Goal: Obtain resource: Download file/media

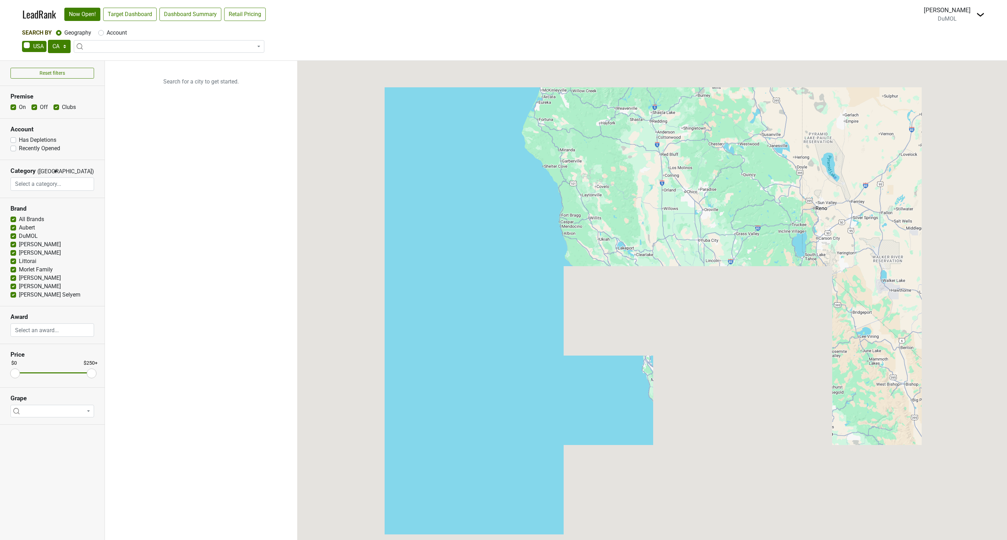
select select "CA"
select select
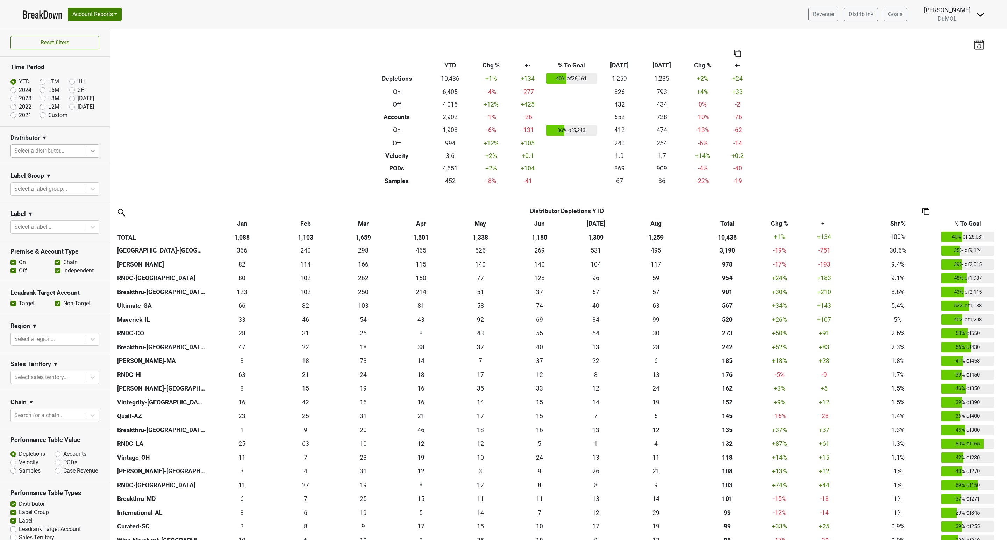
click at [89, 150] on icon at bounding box center [92, 150] width 7 height 7
type input "mont"
click at [45, 185] on div "Monterey-CA" at bounding box center [50, 196] width 81 height 22
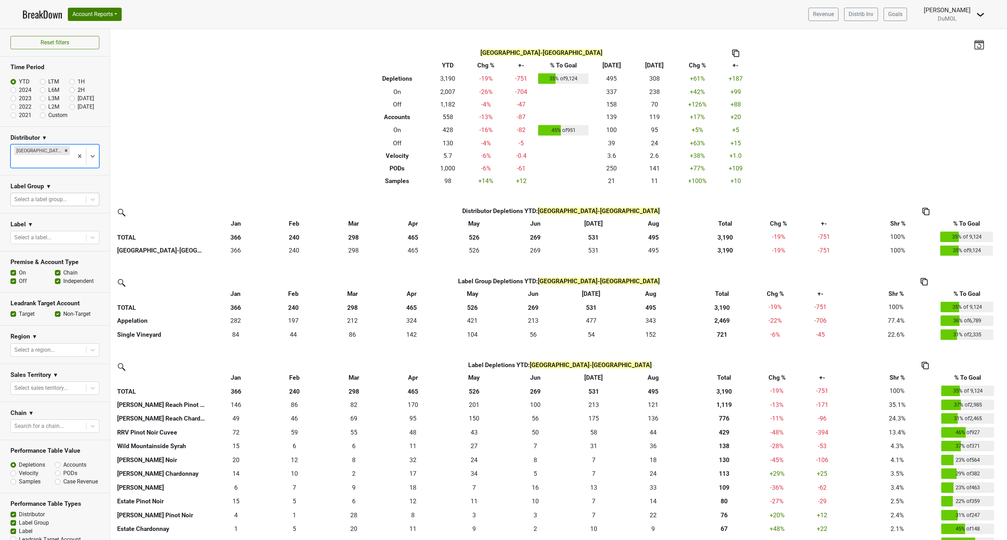
click at [58, 195] on div at bounding box center [48, 200] width 68 height 10
click at [175, 155] on div "Filters Monterey-CA Breakdown Type YTD Chg % +- % To Goal Aug ‘25 Aug ‘24 Chg %…" at bounding box center [558, 284] width 896 height 511
click at [88, 231] on div at bounding box center [92, 237] width 13 height 13
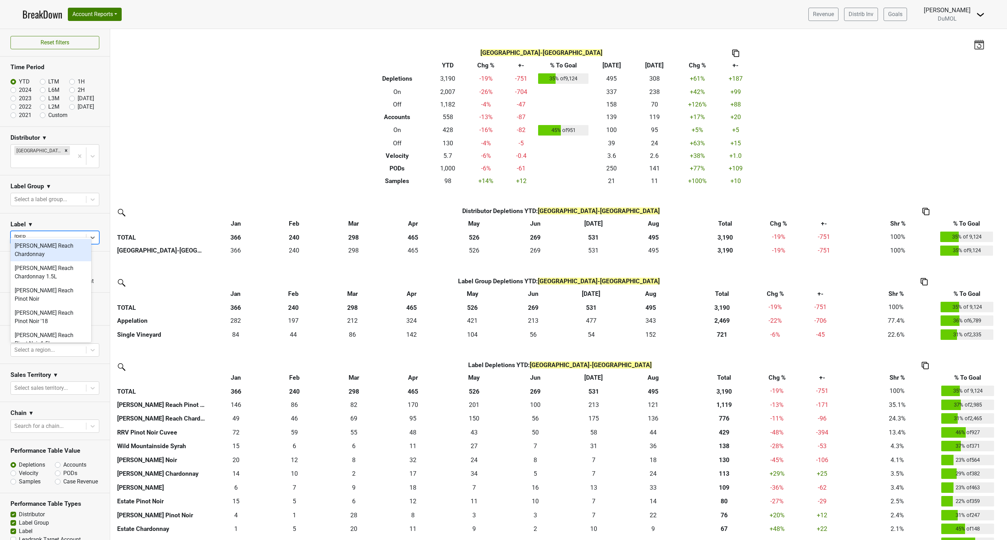
type input "west"
click at [55, 291] on div "Wester Reach Pinot Noir" at bounding box center [50, 295] width 81 height 22
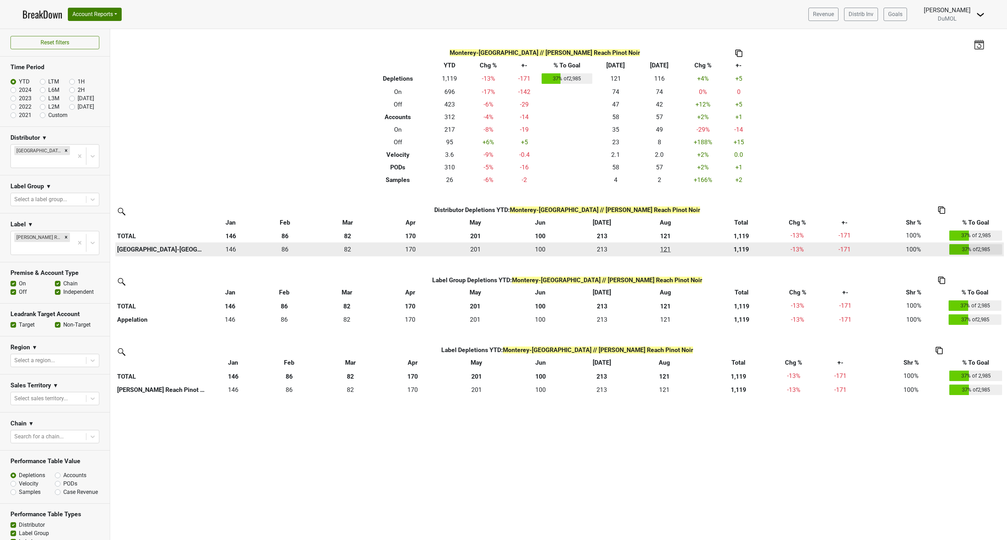
click at [663, 250] on div "121 121" at bounding box center [665, 249] width 62 height 9
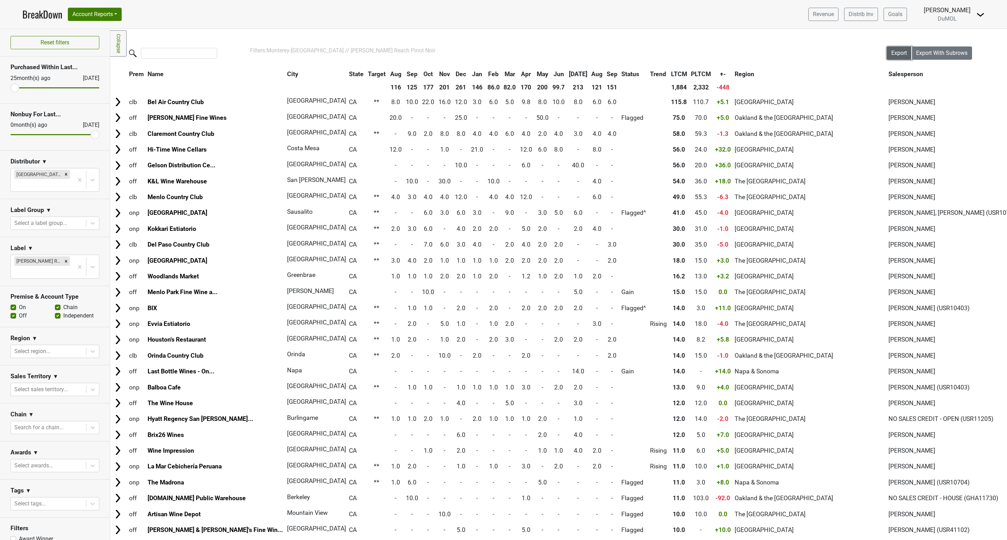
click at [891, 52] on span "Export" at bounding box center [899, 53] width 16 height 7
click at [920, 54] on span "Export With Subrows" at bounding box center [941, 53] width 51 height 7
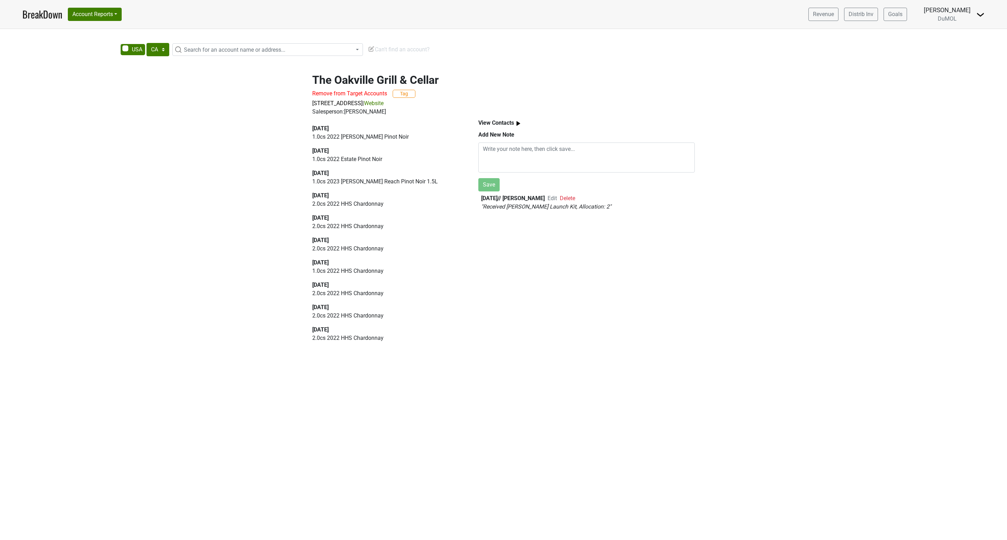
select select "CA"
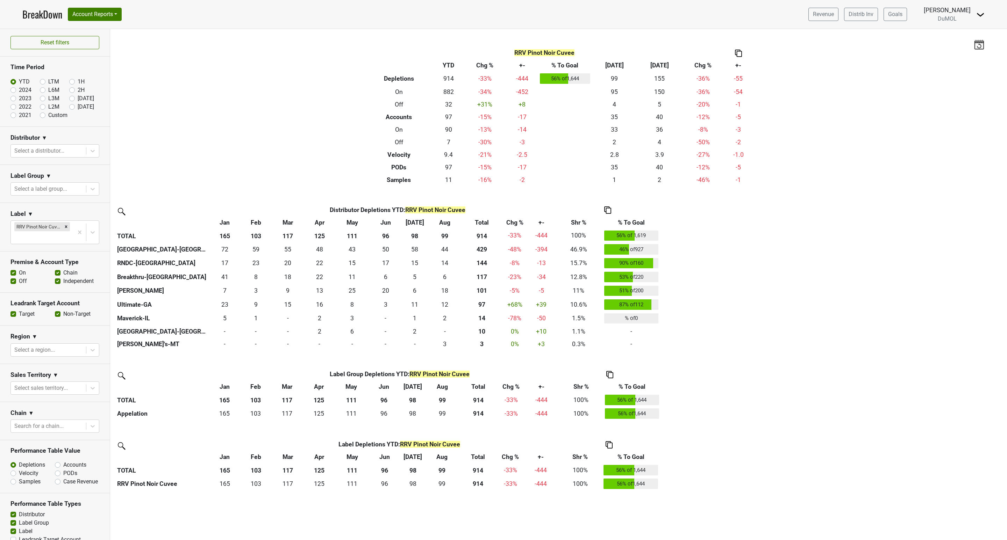
scroll to position [72, 0]
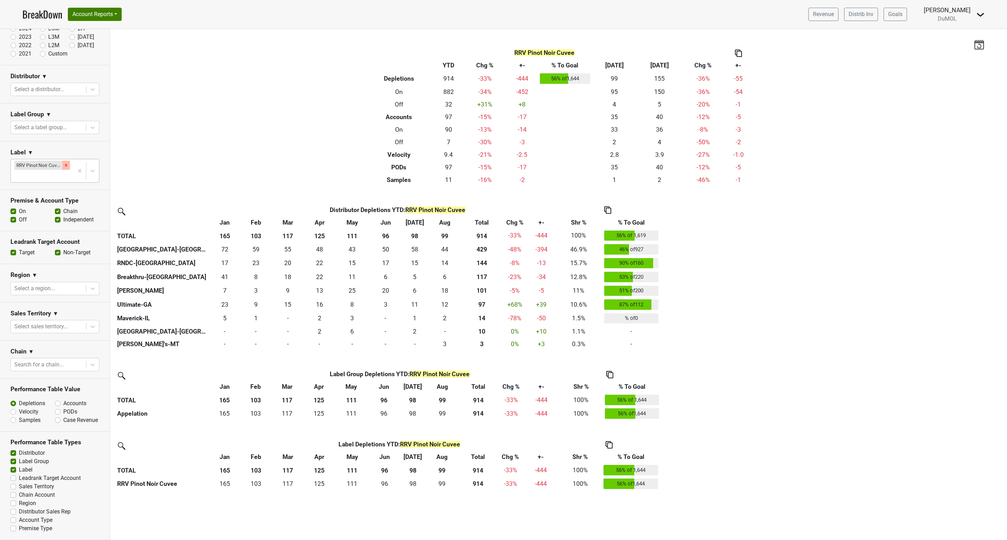
click at [64, 163] on icon "Remove RRV Pinot Noir Cuvee" at bounding box center [66, 165] width 5 height 5
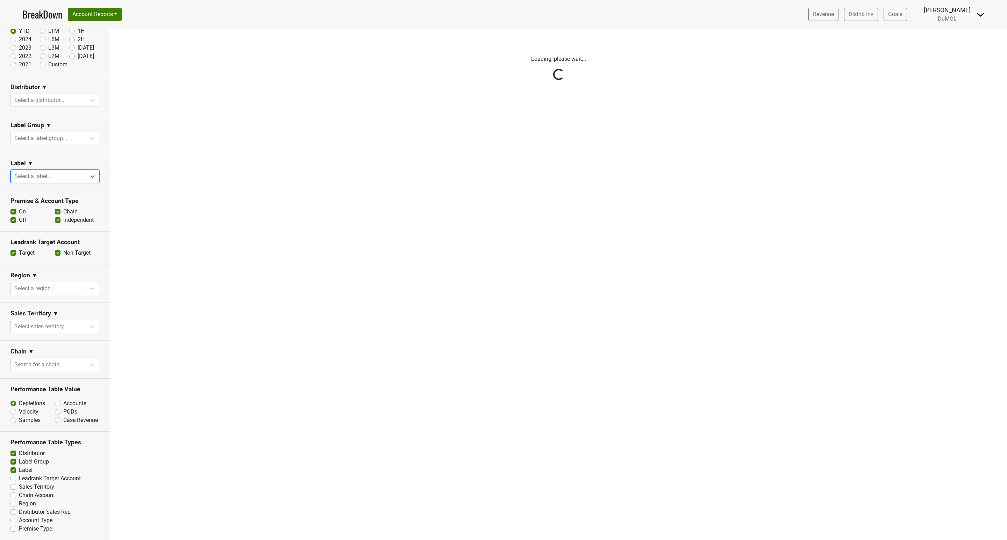
scroll to position [62, 0]
click at [84, 168] on div "Reset filters Time Period YTD LTM 1H 2024 L6M 2H 2023 L3M Aug '25 2022 L2M Sep …" at bounding box center [55, 284] width 110 height 511
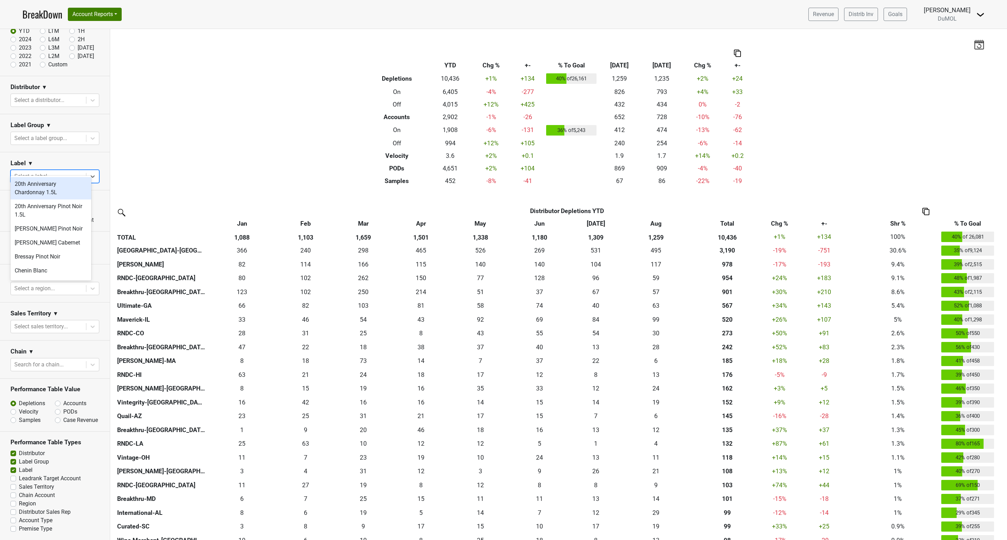
click at [27, 172] on div at bounding box center [48, 177] width 68 height 10
type input "wester"
click at [55, 230] on div "Wester Reach Pinot Noir" at bounding box center [50, 233] width 81 height 22
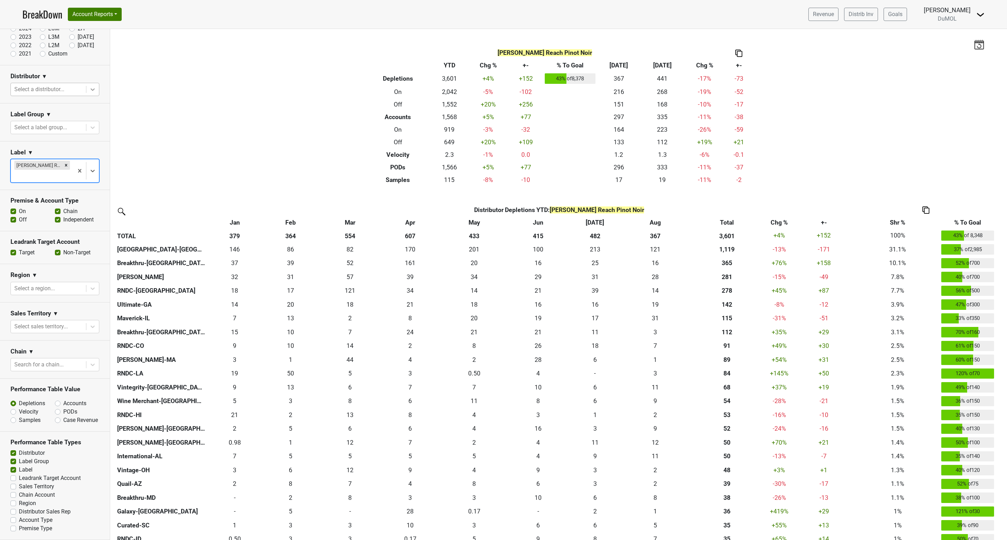
click at [89, 91] on icon at bounding box center [92, 89] width 7 height 7
type input "mont"
click at [51, 123] on div "[GEOGRAPHIC_DATA]-[GEOGRAPHIC_DATA]" at bounding box center [50, 134] width 81 height 22
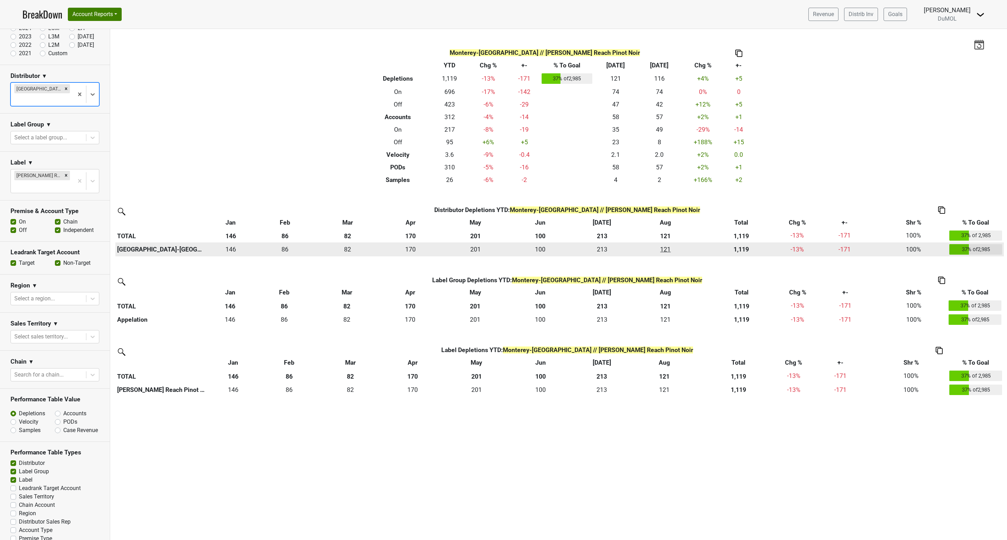
click at [666, 250] on div "121 121" at bounding box center [665, 249] width 62 height 9
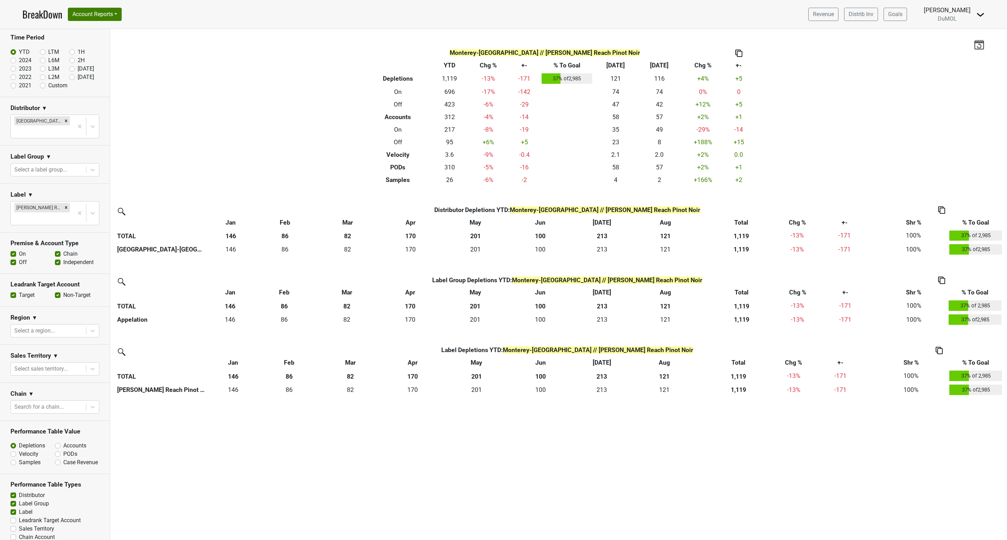
scroll to position [0, 0]
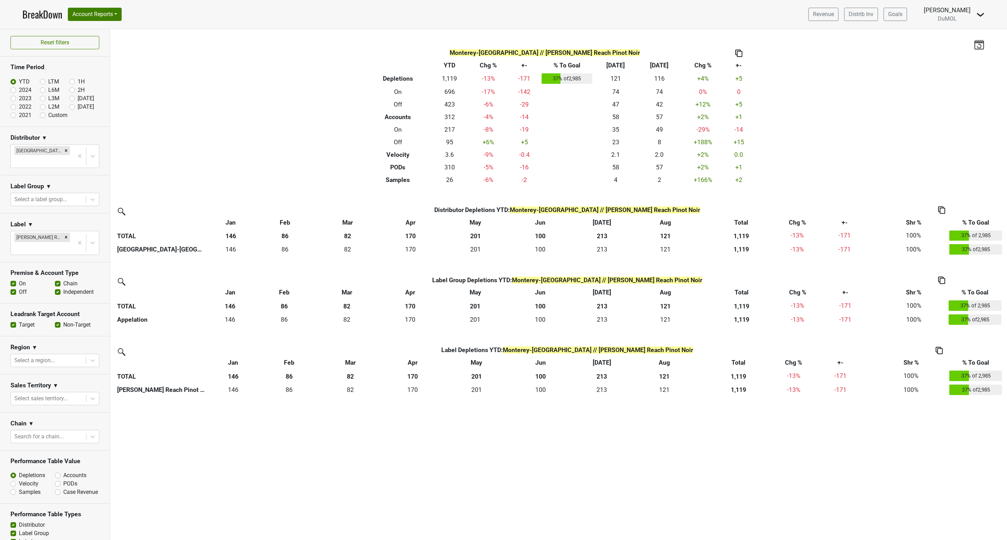
click at [19, 89] on label "2024" at bounding box center [25, 90] width 13 height 8
click at [13, 89] on input "2024" at bounding box center [24, 89] width 28 height 7
radio input "true"
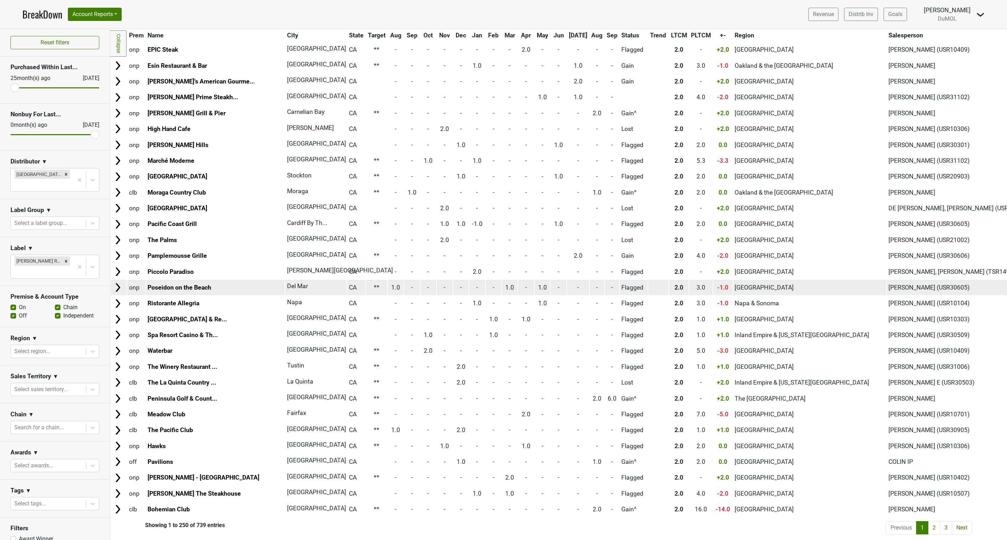
scroll to position [3589, 0]
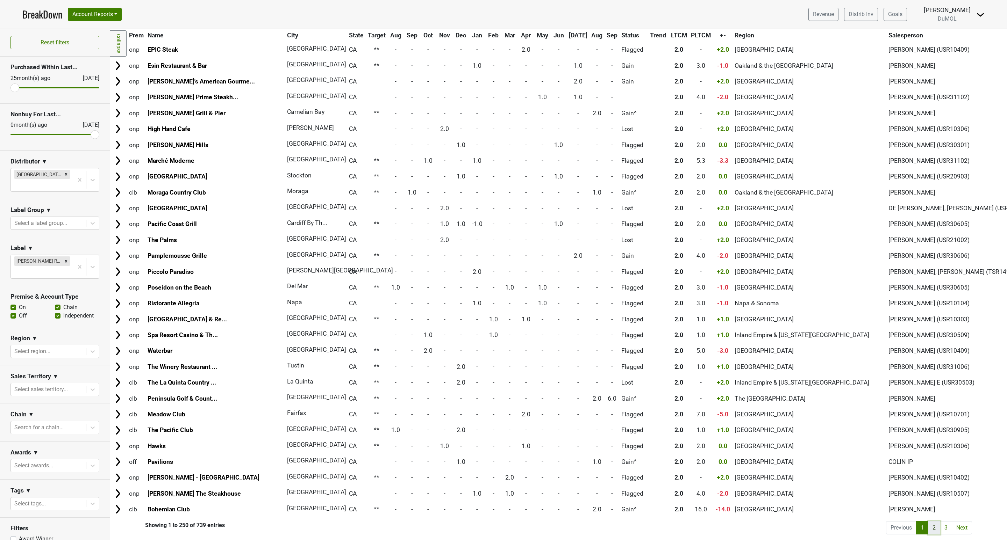
click at [928, 521] on link "2" at bounding box center [934, 527] width 12 height 13
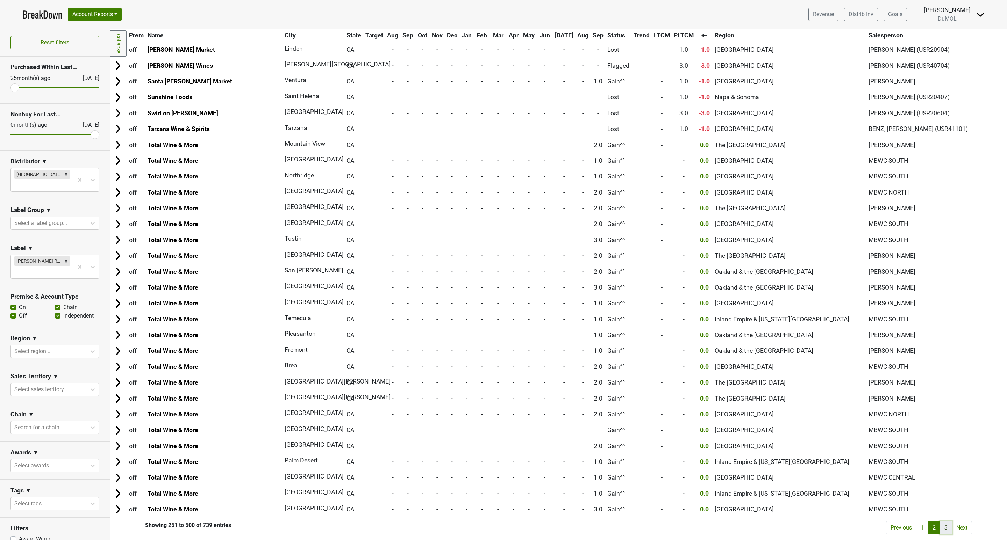
click at [939, 521] on link "3" at bounding box center [945, 527] width 12 height 13
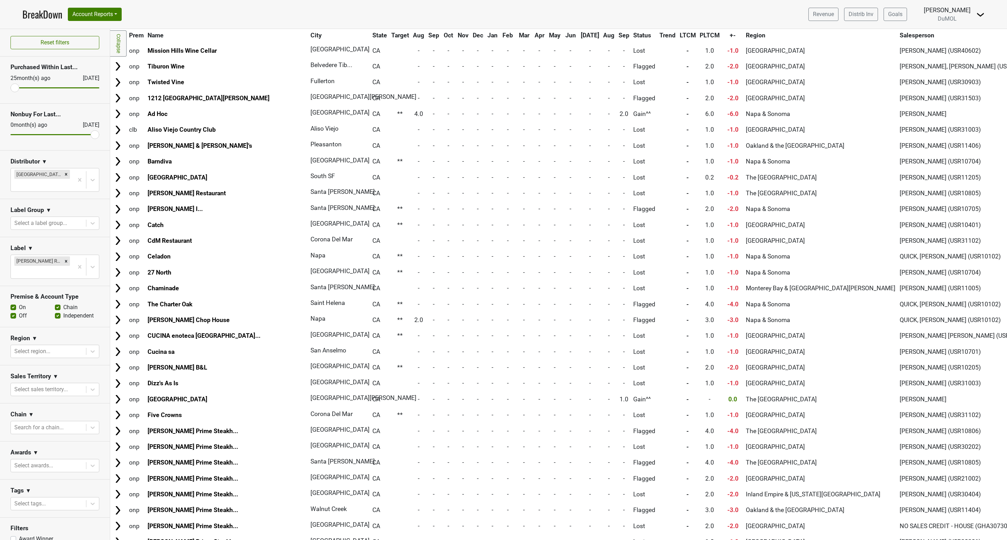
scroll to position [0, 0]
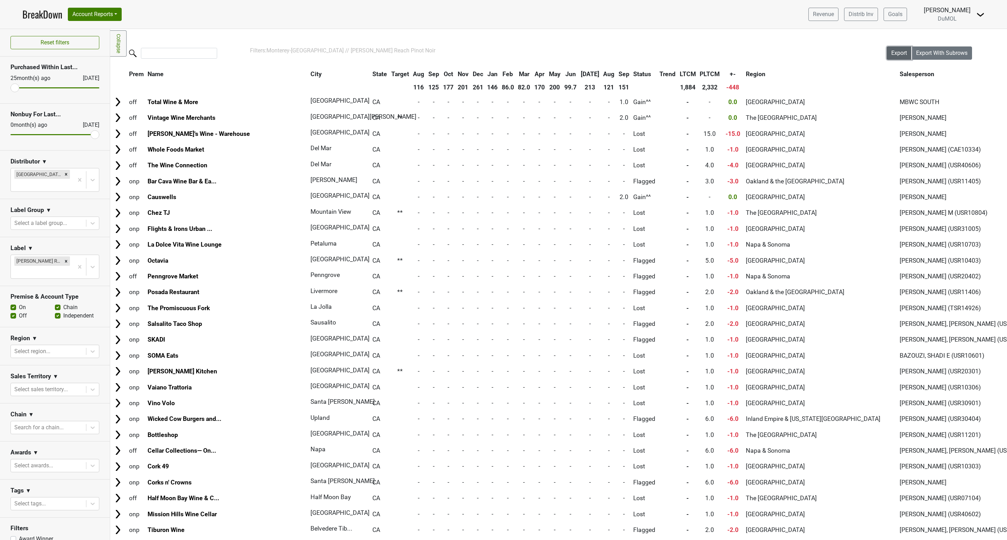
click at [891, 52] on span "Export" at bounding box center [899, 53] width 16 height 7
